Goal: Information Seeking & Learning: Learn about a topic

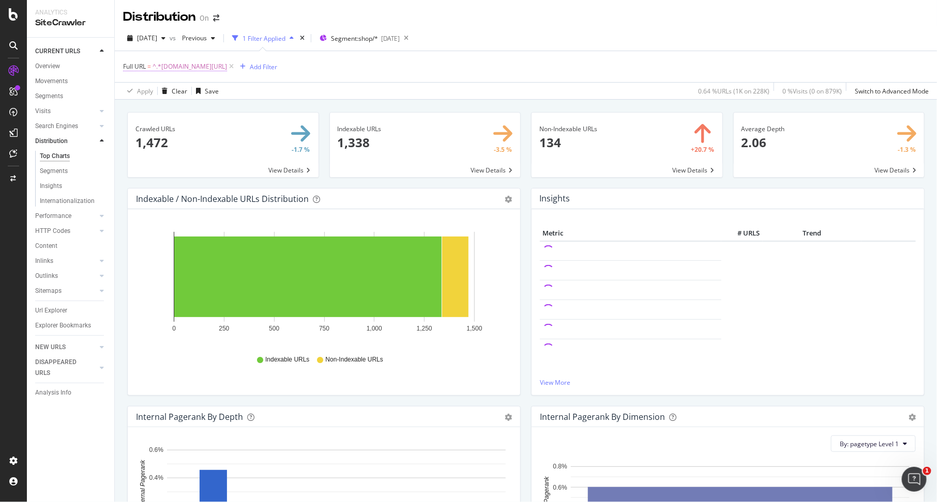
click at [205, 68] on span "^.*[DOMAIN_NAME][URL]" at bounding box center [189, 66] width 74 height 14
drag, startPoint x: 179, startPoint y: 112, endPoint x: 229, endPoint y: 112, distance: 49.6
click at [225, 112] on input "[DOMAIN_NAME][URL]" at bounding box center [181, 109] width 98 height 17
click at [229, 112] on input "[DOMAIN_NAME][URL]" at bounding box center [181, 109] width 98 height 17
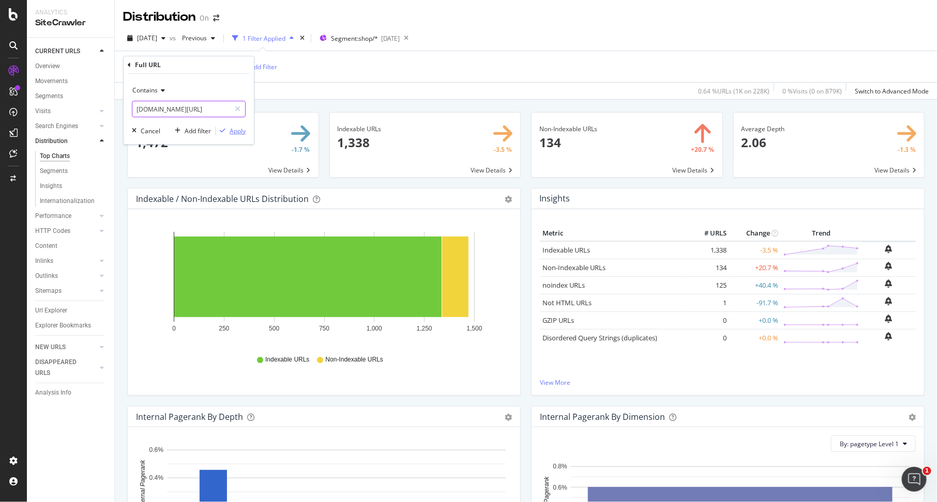
type input "[DOMAIN_NAME][URL]"
click at [235, 132] on div "Apply" at bounding box center [238, 131] width 16 height 9
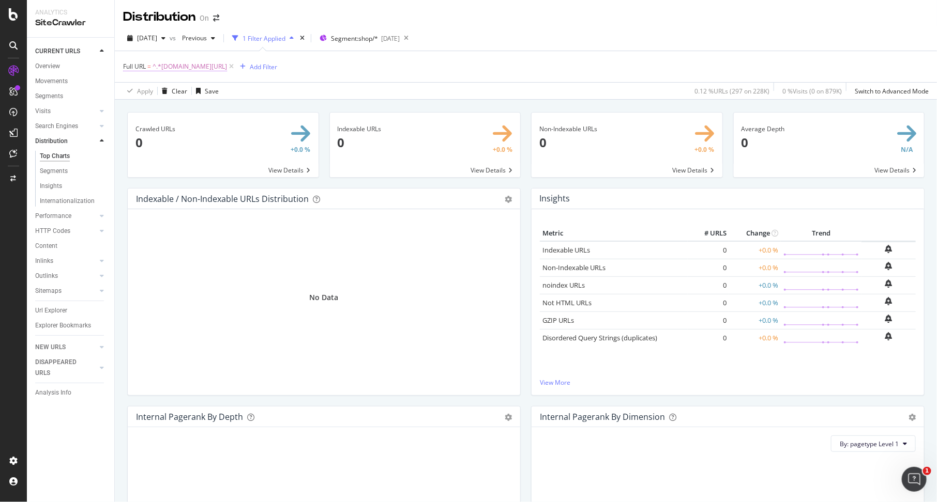
click at [209, 67] on span "^.*[DOMAIN_NAME][URL]" at bounding box center [189, 66] width 74 height 14
click at [320, 77] on div "Full URL = ^.*[DOMAIN_NAME][URL] Add Filter" at bounding box center [525, 66] width 805 height 31
click at [412, 40] on icon at bounding box center [406, 38] width 13 height 14
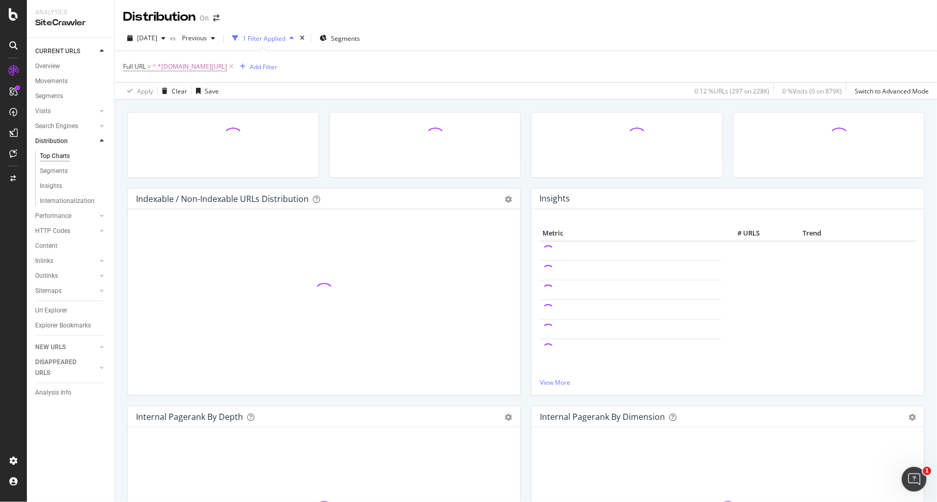
click at [441, 40] on div "[DATE] vs Previous 1 Filter Applied Segments" at bounding box center [526, 40] width 822 height 21
click at [52, 67] on div "Overview" at bounding box center [47, 66] width 25 height 11
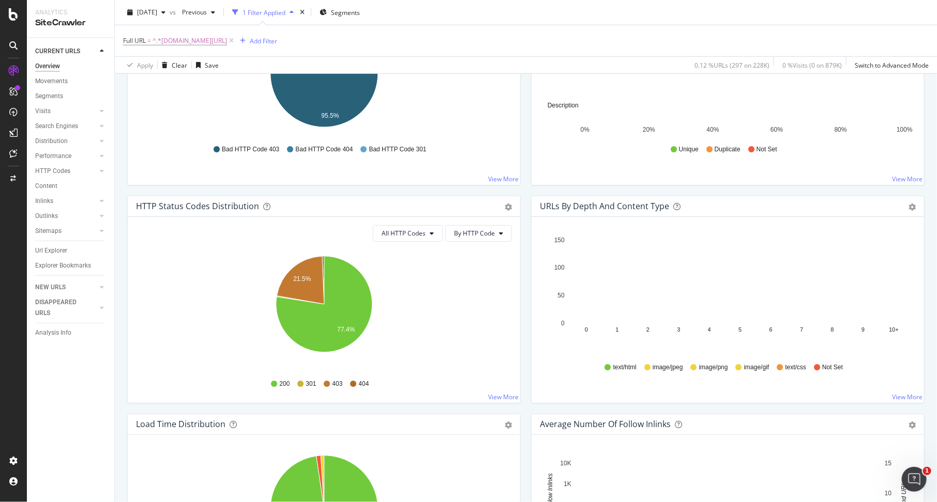
scroll to position [481, 0]
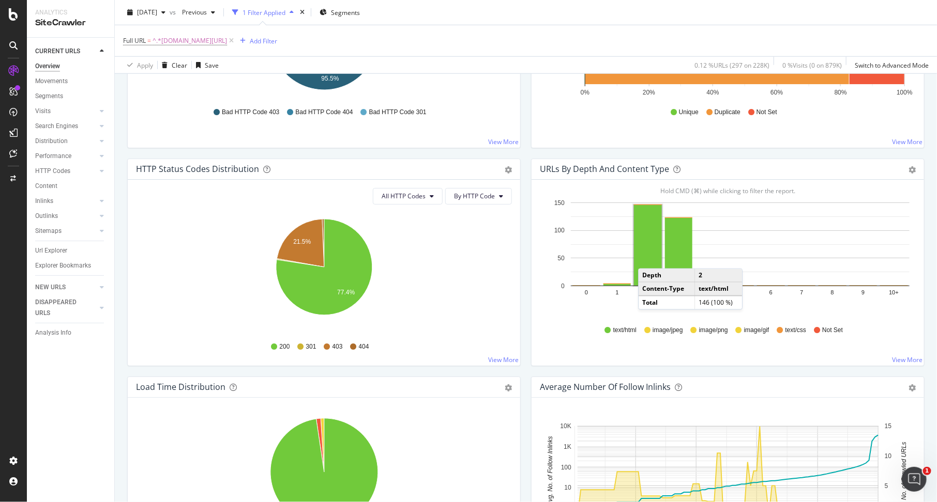
click at [648, 256] on rect "A chart." at bounding box center [648, 245] width 28 height 81
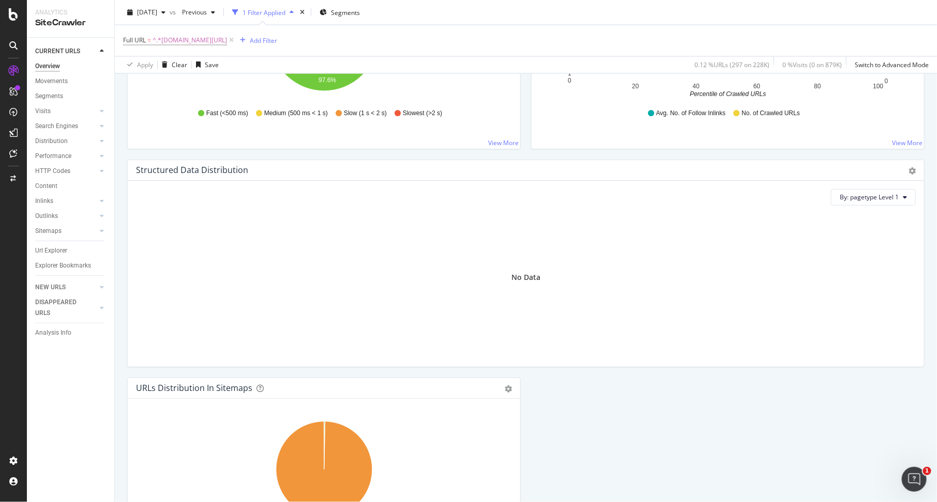
scroll to position [926, 0]
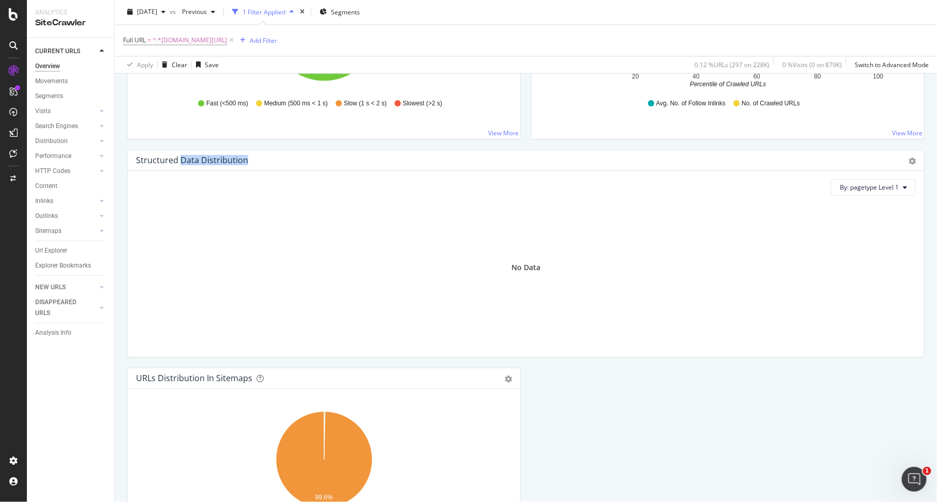
drag, startPoint x: 179, startPoint y: 156, endPoint x: 268, endPoint y: 156, distance: 88.4
click at [266, 156] on div "Structured Data Distribution" at bounding box center [514, 160] width 757 height 10
click at [268, 156] on div "Structured Data Distribution" at bounding box center [514, 160] width 757 height 10
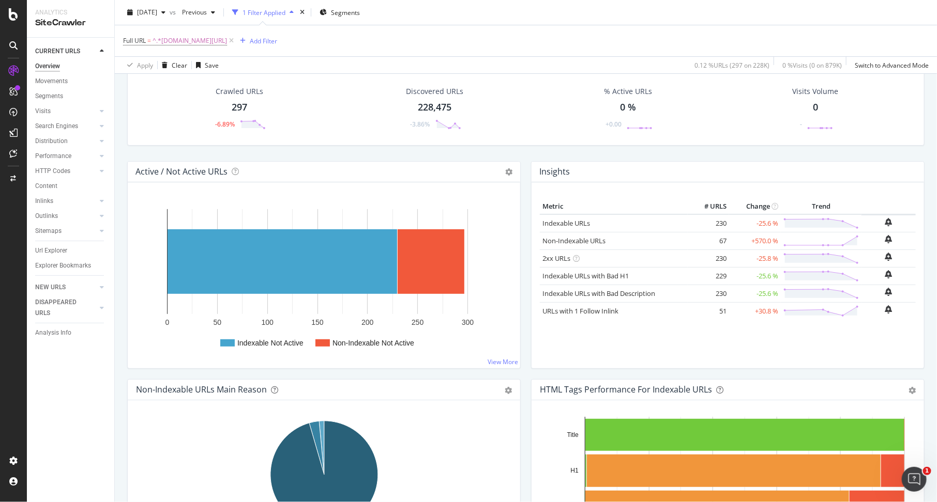
scroll to position [0, 0]
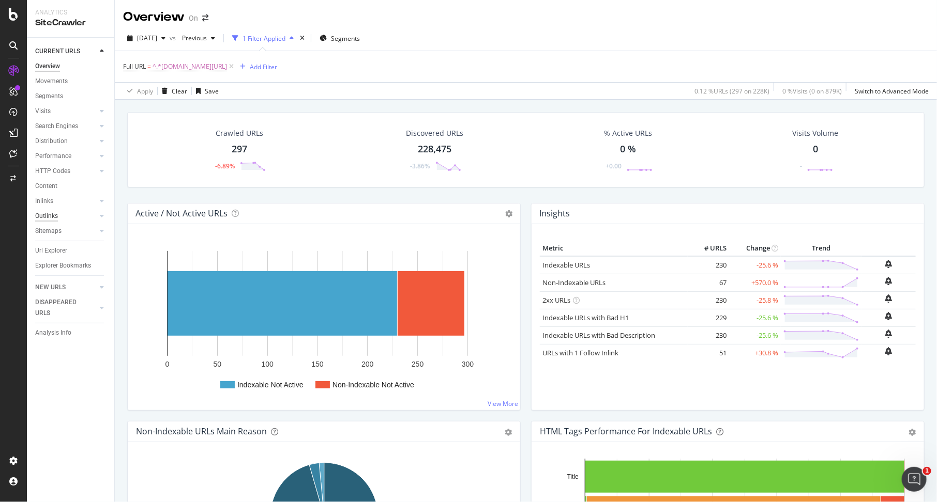
click at [51, 214] on div "Outlinks" at bounding box center [46, 216] width 23 height 11
